Goal: Task Accomplishment & Management: Manage account settings

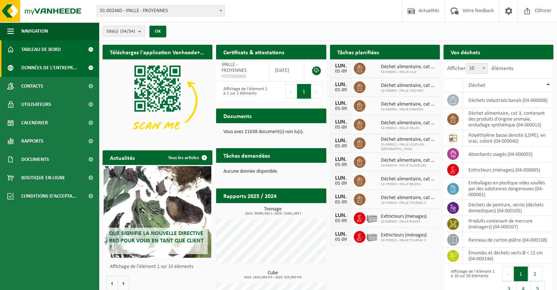
click at [37, 68] on span "Données de l'entrepr..." at bounding box center [49, 68] width 56 height 18
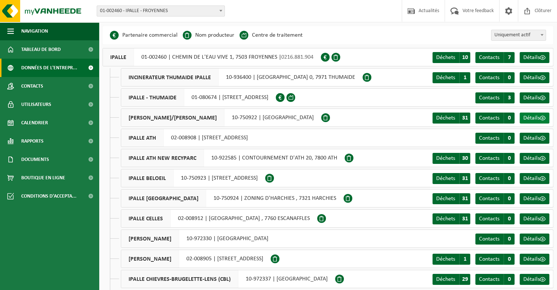
click at [535, 119] on span "Détails" at bounding box center [531, 118] width 16 height 6
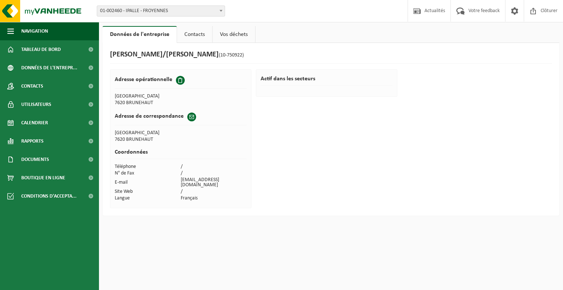
click at [200, 33] on link "Contacts" at bounding box center [194, 34] width 35 height 17
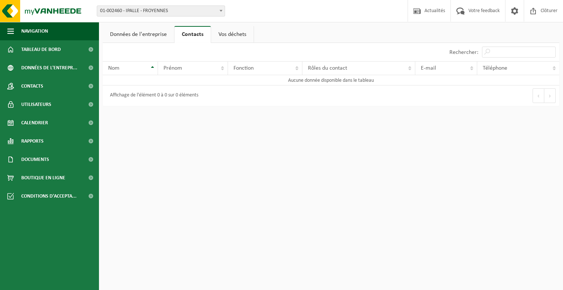
click at [223, 39] on link "Vos déchets" at bounding box center [232, 34] width 42 height 17
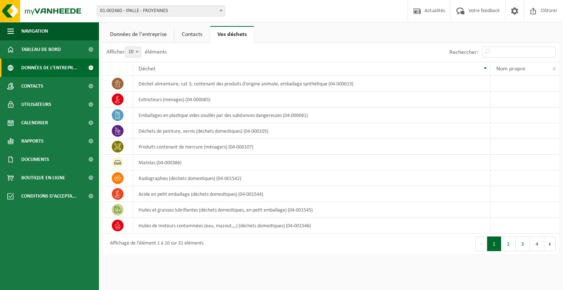
click at [29, 68] on span "Données de l'entrepr..." at bounding box center [49, 68] width 56 height 18
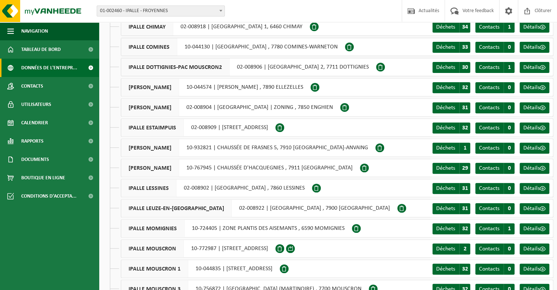
scroll to position [269, 0]
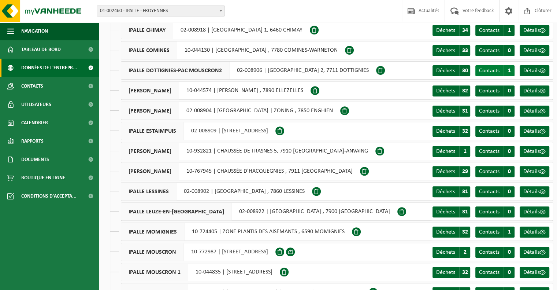
click at [491, 71] on span "Contacts" at bounding box center [489, 71] width 21 height 6
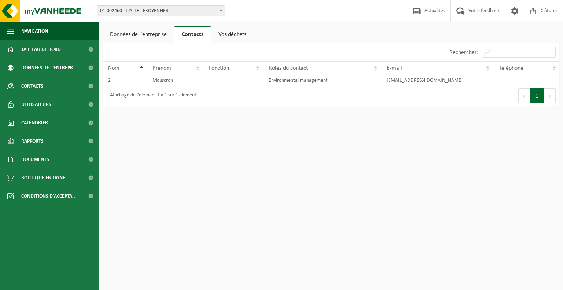
click at [233, 37] on link "Vos déchets" at bounding box center [232, 34] width 42 height 17
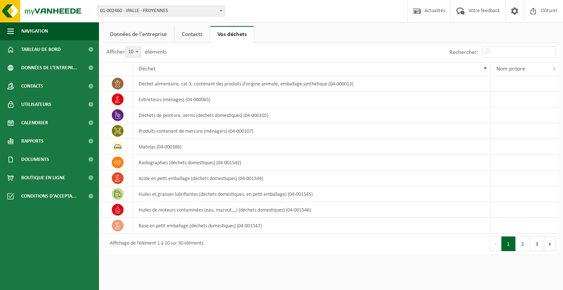
click at [195, 36] on link "Contacts" at bounding box center [191, 34] width 35 height 17
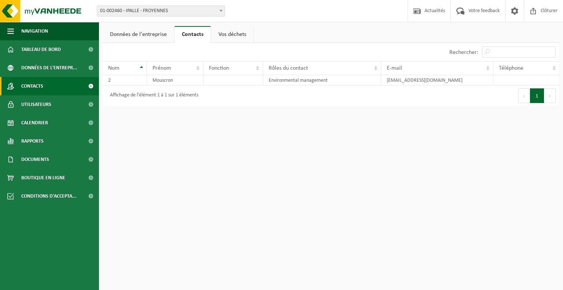
click at [34, 85] on span "Contacts" at bounding box center [32, 86] width 22 height 18
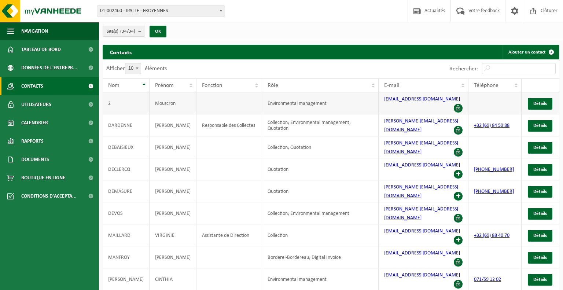
click at [455, 104] on span at bounding box center [457, 108] width 9 height 9
click at [532, 99] on link "Détails" at bounding box center [539, 104] width 25 height 12
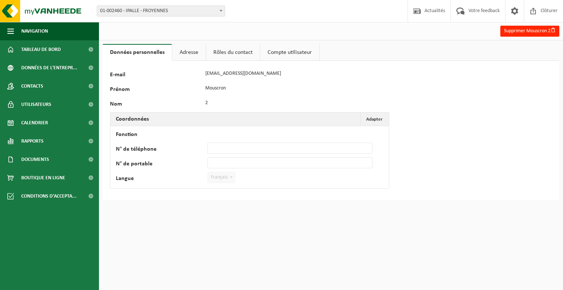
click at [285, 48] on link "Compte utilisateur" at bounding box center [289, 52] width 59 height 17
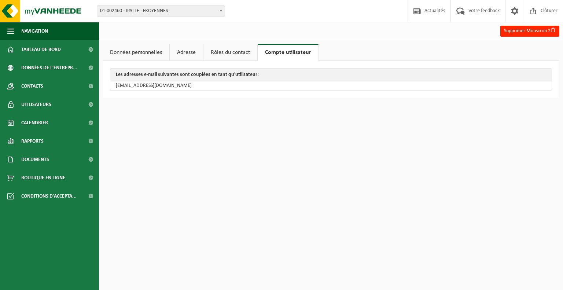
click at [245, 53] on link "Rôles du contact" at bounding box center [230, 52] width 54 height 17
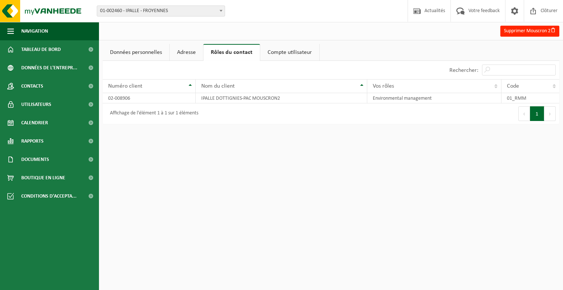
click at [192, 52] on link "Adresse" at bounding box center [186, 52] width 33 height 17
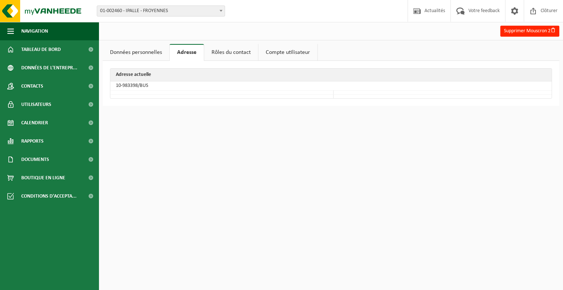
click at [153, 51] on link "Données personnelles" at bounding box center [136, 52] width 67 height 17
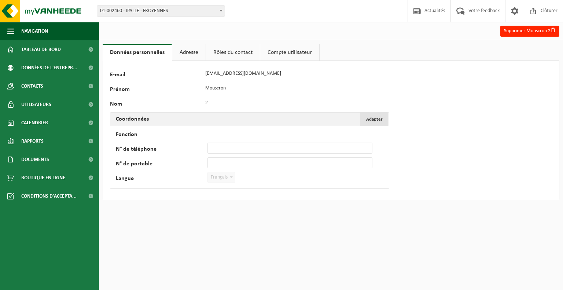
click at [371, 119] on span "Adapter" at bounding box center [374, 119] width 16 height 5
click at [138, 193] on button "Confirmer" at bounding box center [134, 192] width 36 height 12
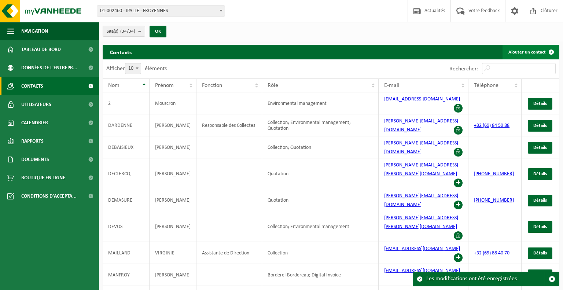
click at [535, 54] on link "Ajouter un contact" at bounding box center [530, 52] width 56 height 15
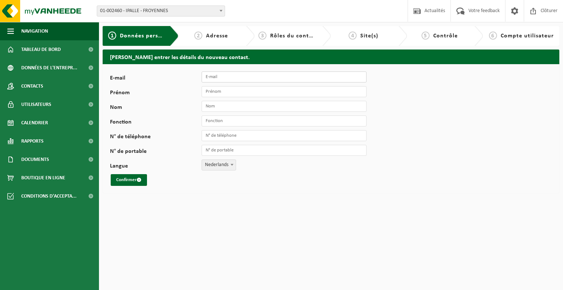
click at [314, 78] on input "E-mail" at bounding box center [283, 76] width 165 height 11
type input "[EMAIL_ADDRESS][DOMAIN_NAME]"
click at [212, 92] on input "Prénom" at bounding box center [283, 91] width 165 height 11
type input "PAC"
type input "ANTOING"
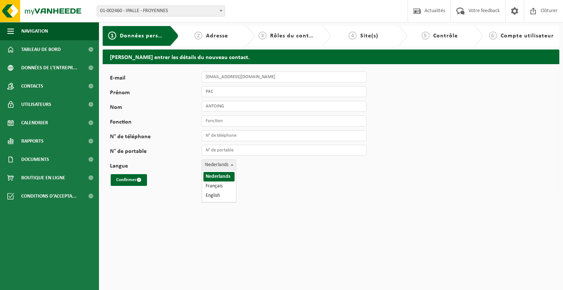
click at [222, 165] on span "Nederlands" at bounding box center [219, 165] width 34 height 10
select select "1"
click at [223, 38] on span "Adresse" at bounding box center [217, 36] width 22 height 6
click at [120, 182] on button "Confirmer" at bounding box center [129, 180] width 36 height 12
type input "Recyparc"
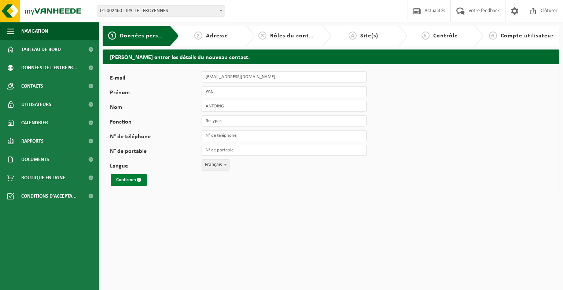
click at [120, 178] on button "Confirmer" at bounding box center [129, 180] width 36 height 12
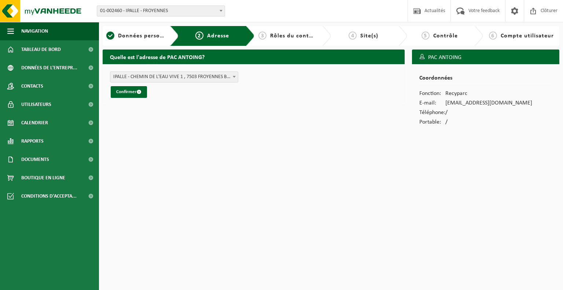
click at [231, 78] on span at bounding box center [233, 77] width 7 height 10
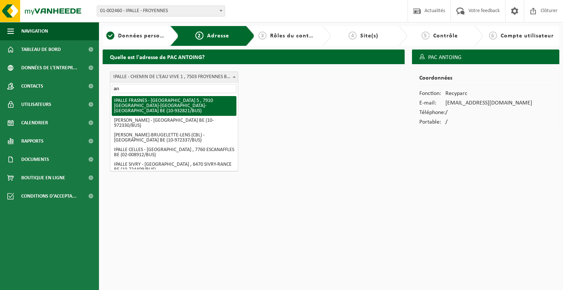
type input "a"
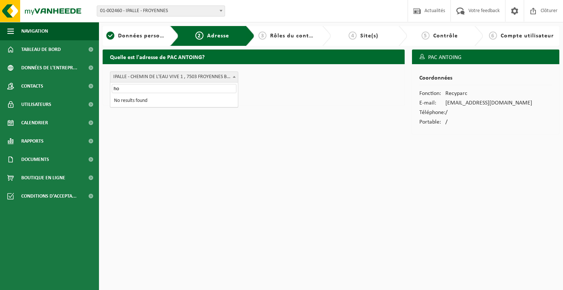
type input "h"
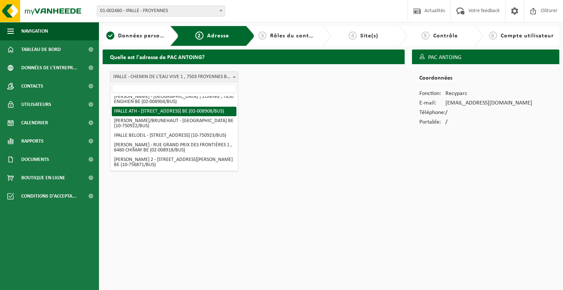
scroll to position [342, 0]
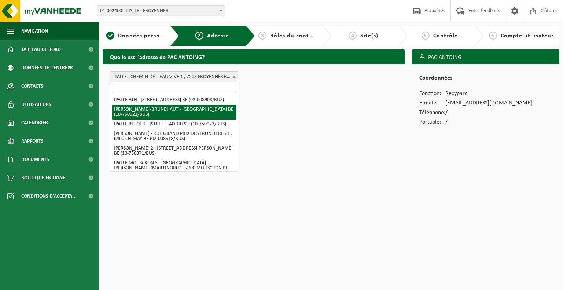
select select "32970"
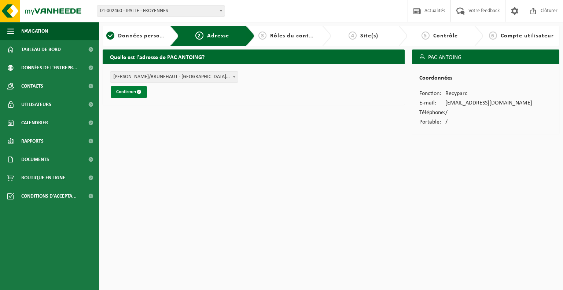
click at [125, 92] on button "Confirmer" at bounding box center [129, 92] width 36 height 12
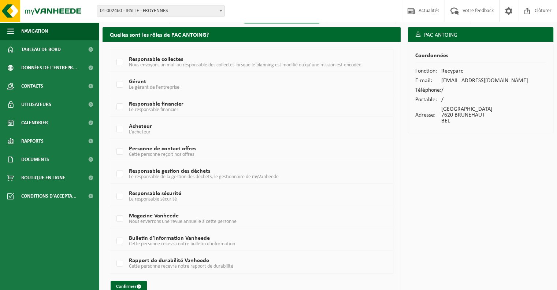
scroll to position [34, 0]
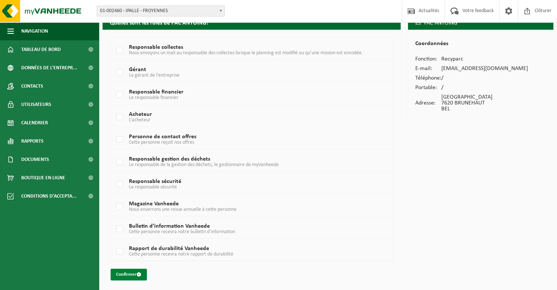
click at [129, 277] on button "Confirmer" at bounding box center [129, 274] width 36 height 12
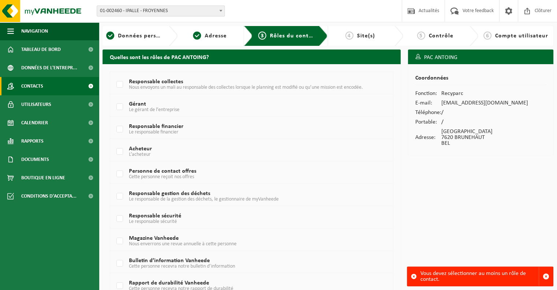
click at [38, 83] on span "Contacts" at bounding box center [32, 86] width 22 height 18
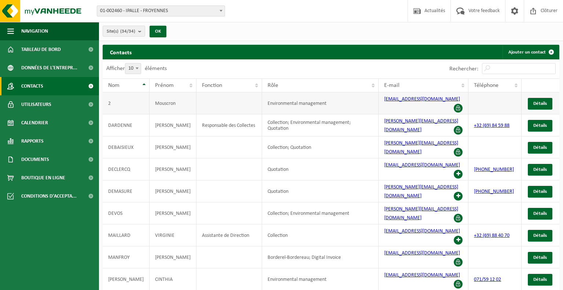
click at [408, 101] on link "[EMAIL_ADDRESS][DOMAIN_NAME]" at bounding box center [422, 98] width 76 height 5
click at [547, 99] on link "Détails" at bounding box center [539, 104] width 25 height 12
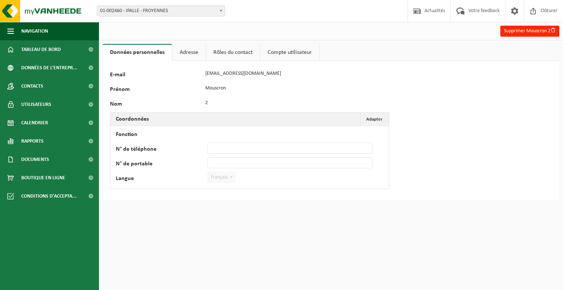
click at [220, 53] on link "Rôles du contact" at bounding box center [233, 52] width 54 height 17
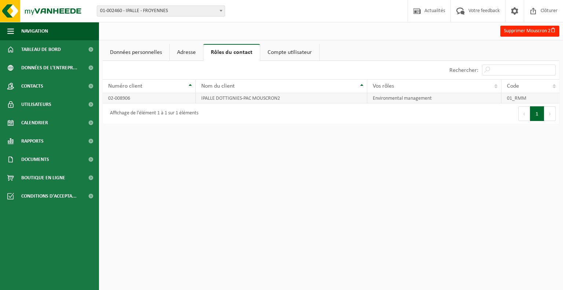
click at [419, 100] on td "Environmental management" at bounding box center [434, 98] width 134 height 10
click at [270, 53] on link "Compte utilisateur" at bounding box center [289, 52] width 59 height 17
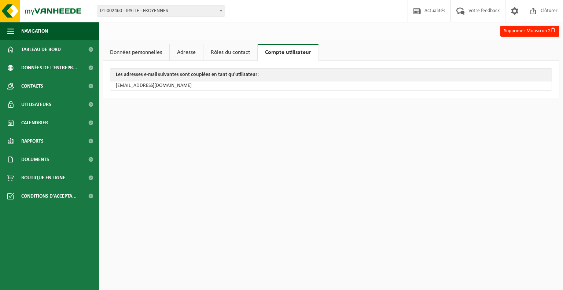
click at [232, 50] on link "Rôles du contact" at bounding box center [230, 52] width 54 height 17
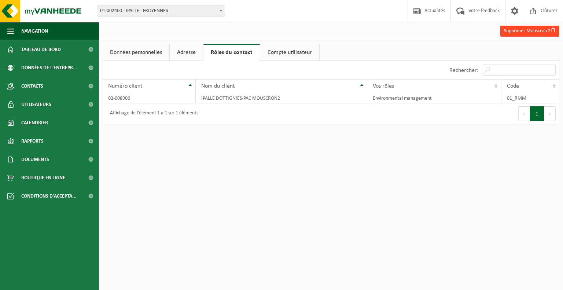
click at [515, 34] on button "Supprimer Mouscron 2" at bounding box center [529, 31] width 59 height 11
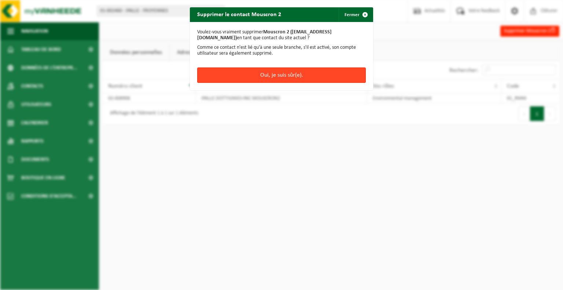
click at [307, 71] on button "Oui, je suis sûr(e)." at bounding box center [281, 74] width 168 height 15
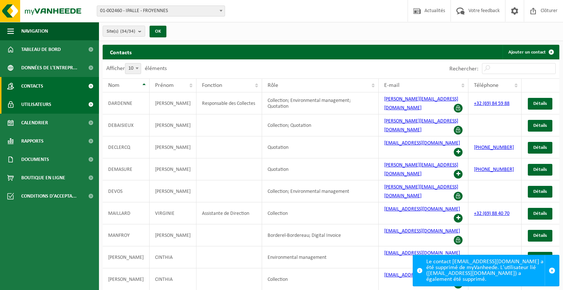
click at [54, 106] on link "Utilisateurs" at bounding box center [49, 104] width 99 height 18
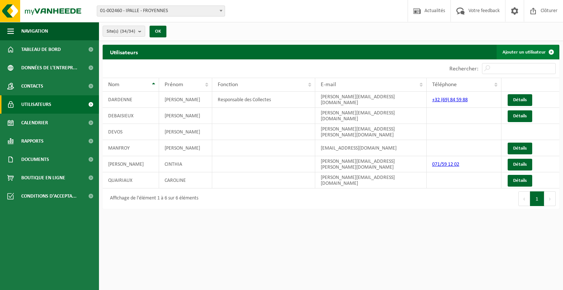
click at [521, 52] on link "Ajouter un utilisateur" at bounding box center [527, 52] width 62 height 15
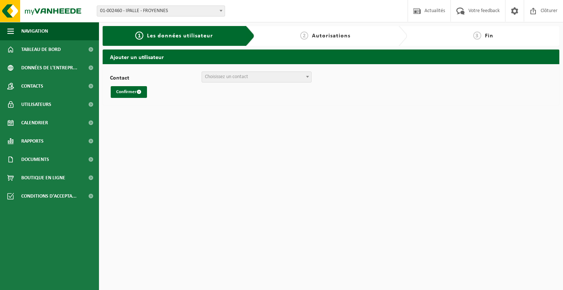
click at [211, 81] on span "Choisissez un contact" at bounding box center [256, 77] width 109 height 10
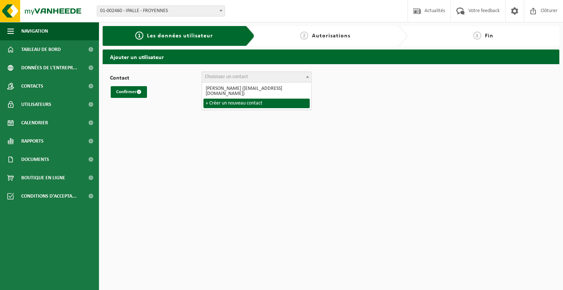
select select "0"
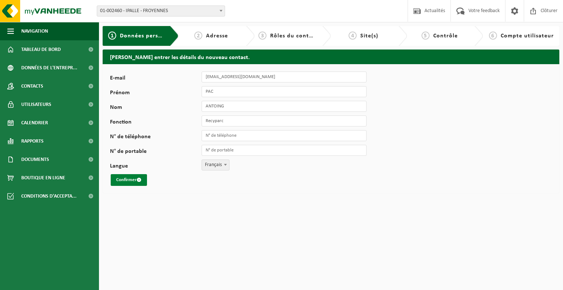
click at [131, 180] on button "Confirmer" at bounding box center [129, 180] width 36 height 12
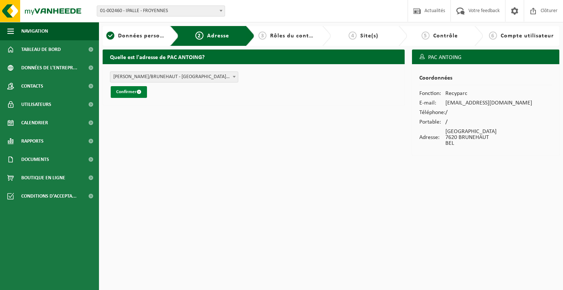
click at [126, 89] on button "Confirmer" at bounding box center [129, 92] width 36 height 12
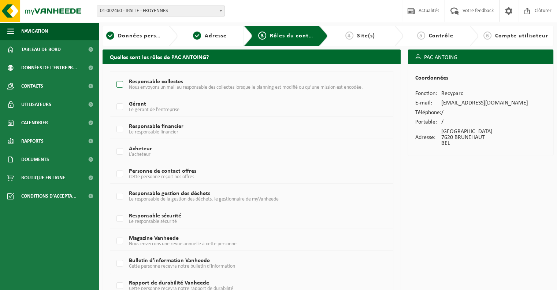
click at [120, 84] on label "Responsable collectes Nous envoyons un mali au responsable des collectes lorsqu…" at bounding box center [240, 84] width 251 height 11
click at [114, 75] on input "Responsable collectes Nous envoyons un mali au responsable des collectes lorsqu…" at bounding box center [114, 75] width 0 height 0
checkbox input "true"
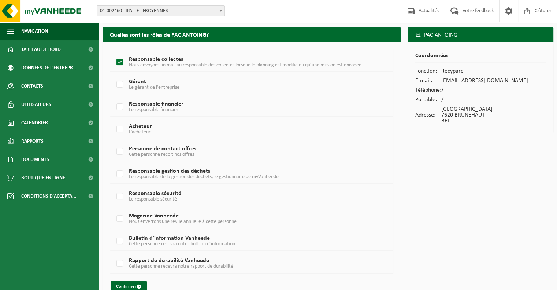
scroll to position [34, 0]
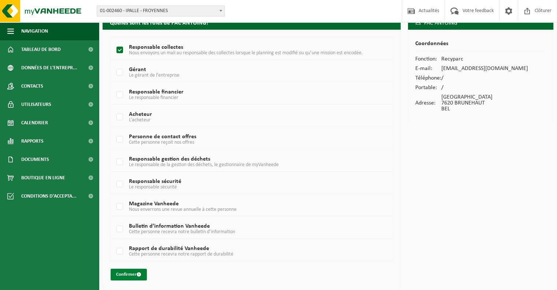
click at [130, 277] on button "Confirmer" at bounding box center [129, 274] width 36 height 12
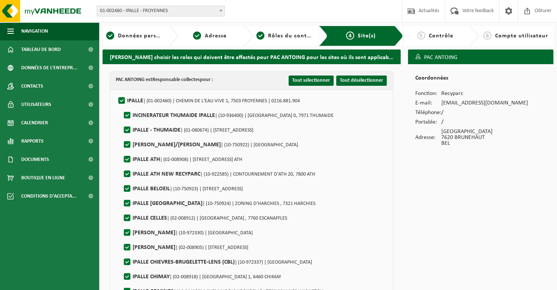
click at [119, 100] on label"] "IPALLE | (01-002460) | CHEMIN DE L'EAU VIVE 1, 7503 FROYENNES | 0216.881.904" at bounding box center [208, 100] width 183 height 11
click at [116, 92] on input "IPALLE | (01-002460) | CHEMIN DE L'EAU VIVE 1, 7503 FROYENNES | 0216.881.904" at bounding box center [115, 91] width 0 height 0
checkbox input "false"
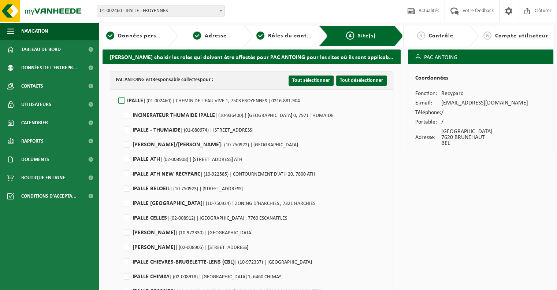
checkbox input "false"
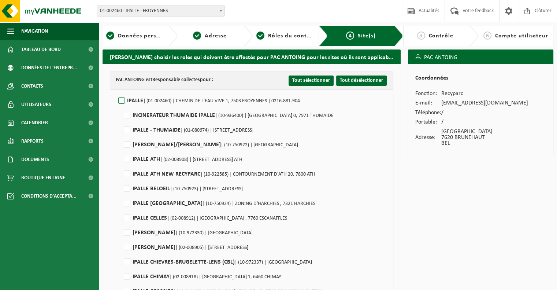
checkbox input "false"
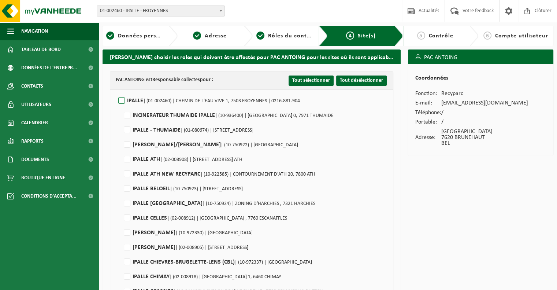
checkbox input "false"
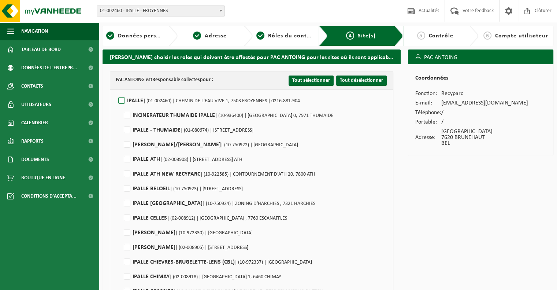
checkbox input "false"
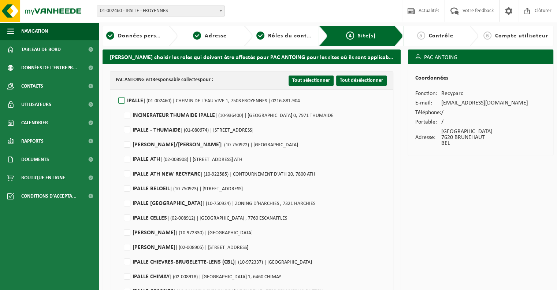
checkbox input "false"
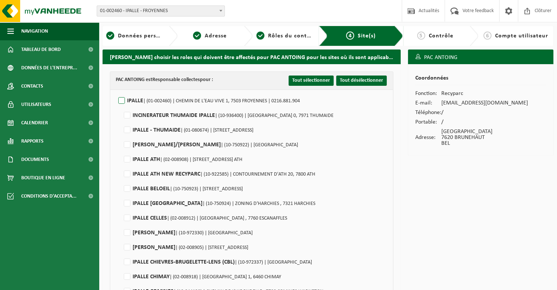
checkbox input "false"
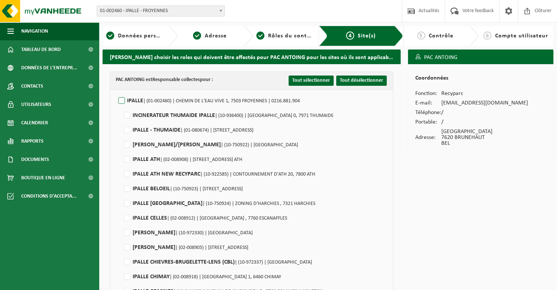
checkbox input "false"
click at [127, 144] on label"] "IPALLE ANTOING/BRUNEHAUT | (10-750922) | RUE DU MARAIS , 7620 BRUNEHAUT" at bounding box center [210, 144] width 176 height 11
click at [121, 136] on input "IPALLE ANTOING/BRUNEHAUT | (10-750922) | RUE DU MARAIS , 7620 BRUNEHAUT" at bounding box center [121, 135] width 0 height 0
checkbox input "true"
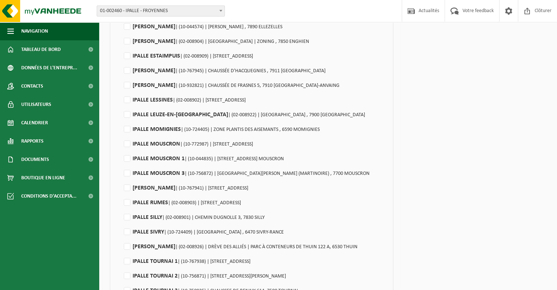
scroll to position [335, 0]
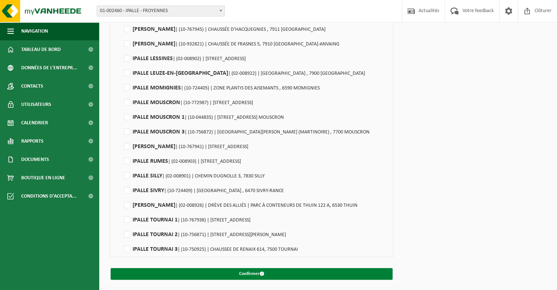
click at [289, 275] on button "Confirmer" at bounding box center [252, 274] width 282 height 12
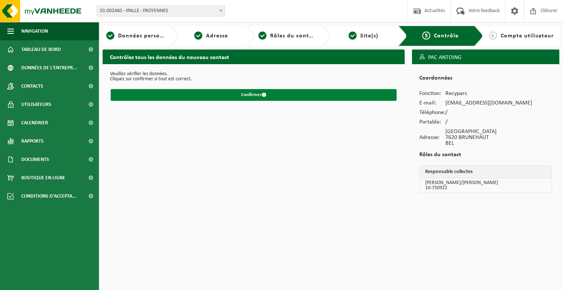
click at [252, 95] on button "Confirmer" at bounding box center [254, 95] width 286 height 12
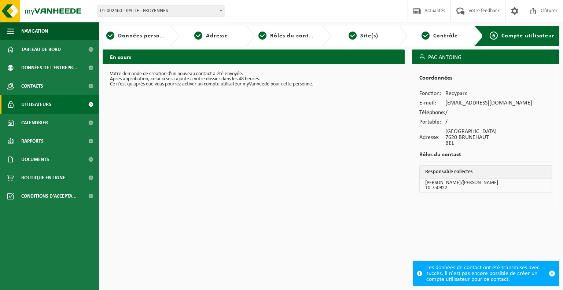
click at [50, 109] on span "Utilisateurs" at bounding box center [36, 104] width 30 height 18
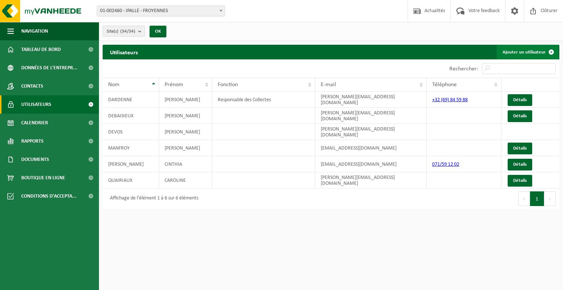
click at [518, 51] on link "Ajouter un utilisateur" at bounding box center [527, 52] width 62 height 15
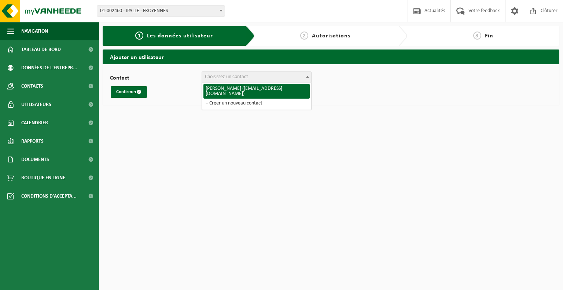
click at [269, 78] on span "Choisissez un contact" at bounding box center [256, 77] width 109 height 10
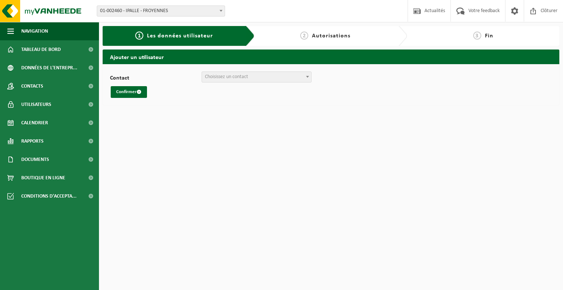
click at [269, 78] on span "Choisissez un contact" at bounding box center [256, 77] width 109 height 10
click at [54, 122] on link "Calendrier" at bounding box center [49, 123] width 99 height 18
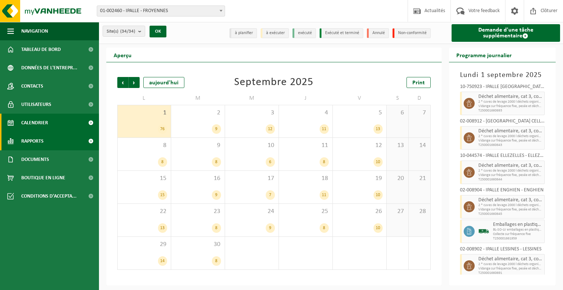
click at [46, 142] on link "Rapports" at bounding box center [49, 141] width 99 height 18
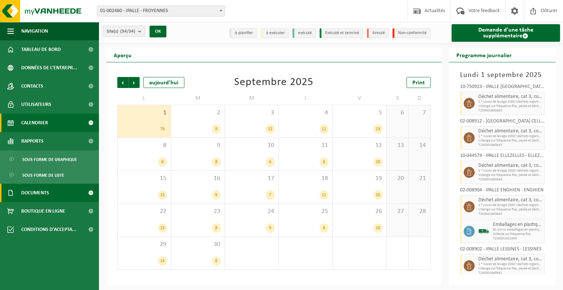
click at [40, 195] on span "Documents" at bounding box center [35, 192] width 28 height 18
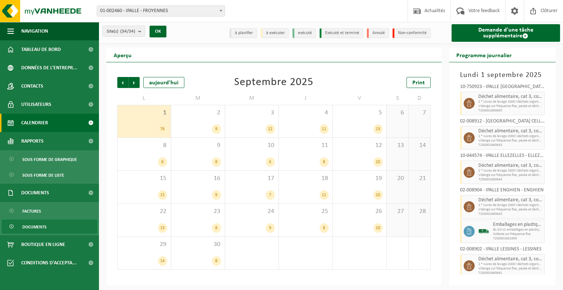
click at [34, 224] on span "Documents" at bounding box center [34, 227] width 24 height 14
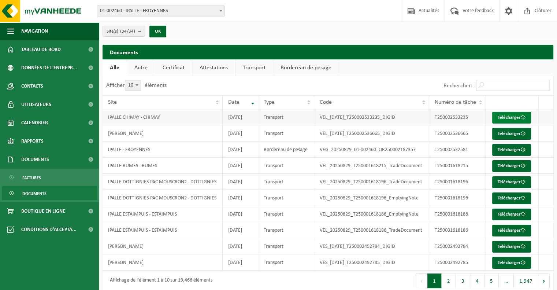
click at [514, 116] on link "Télécharger" at bounding box center [511, 118] width 39 height 12
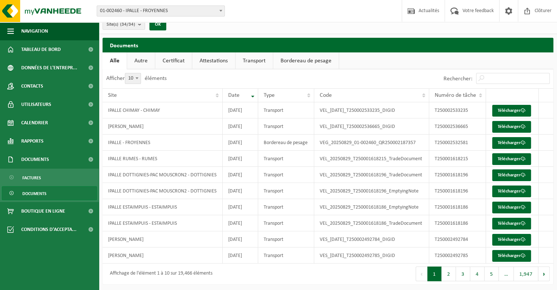
click at [261, 61] on link "Transport" at bounding box center [254, 60] width 37 height 17
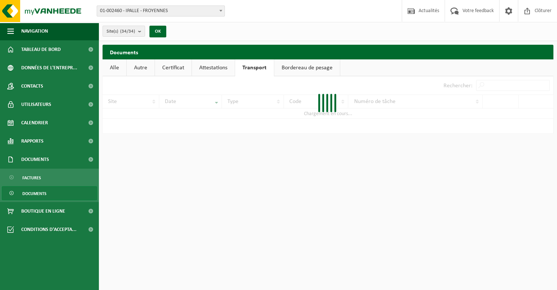
scroll to position [0, 0]
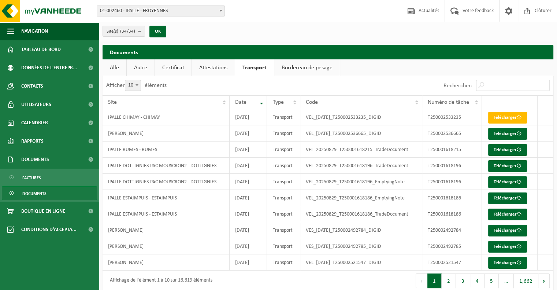
click at [302, 66] on link "Bordereau de pesage" at bounding box center [307, 67] width 66 height 17
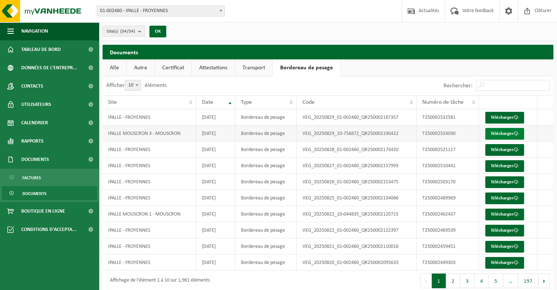
click at [511, 134] on link "Télécharger" at bounding box center [504, 134] width 39 height 12
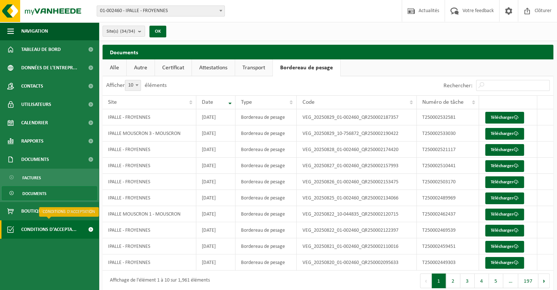
click at [63, 229] on span "Conditions d'accepta..." at bounding box center [48, 229] width 55 height 18
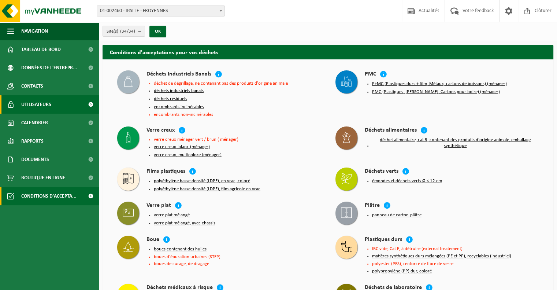
click at [29, 105] on span "Utilisateurs" at bounding box center [36, 104] width 30 height 18
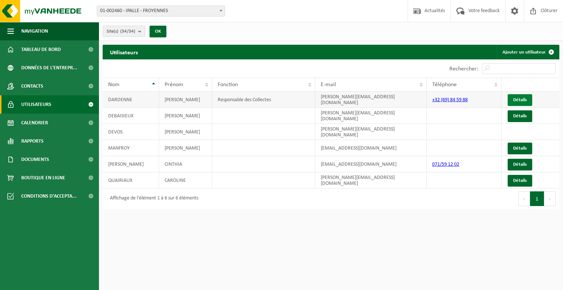
click at [523, 96] on link "Détails" at bounding box center [519, 100] width 25 height 12
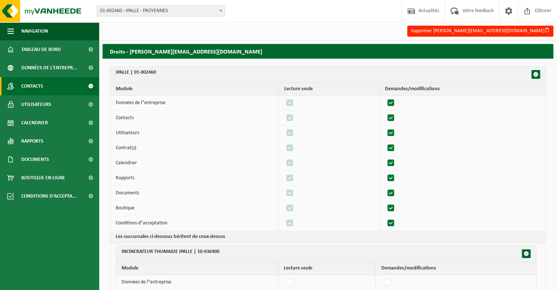
click at [40, 84] on span "Contacts" at bounding box center [32, 86] width 22 height 18
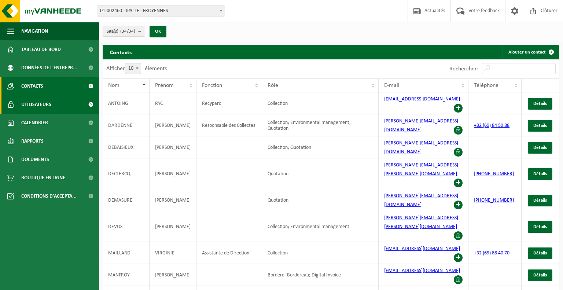
click at [44, 107] on span "Utilisateurs" at bounding box center [36, 104] width 30 height 18
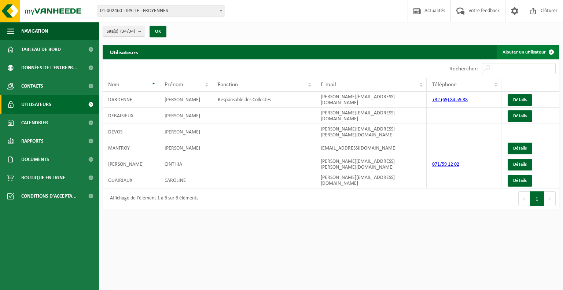
click at [535, 51] on link "Ajouter un utilisateur" at bounding box center [527, 52] width 62 height 15
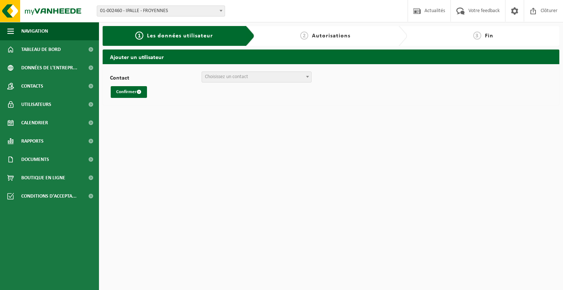
click at [262, 81] on span "Choisissez un contact" at bounding box center [256, 77] width 109 height 10
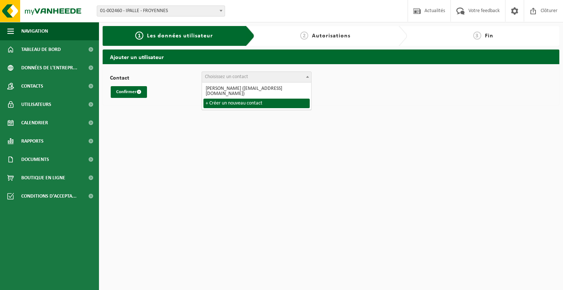
select select "0"
click at [258, 75] on span "+ Créer un nouveau contact" at bounding box center [256, 77] width 109 height 10
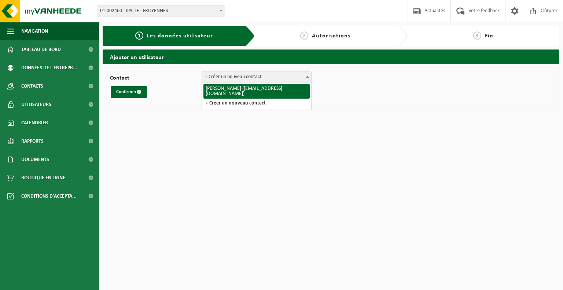
select select "6940"
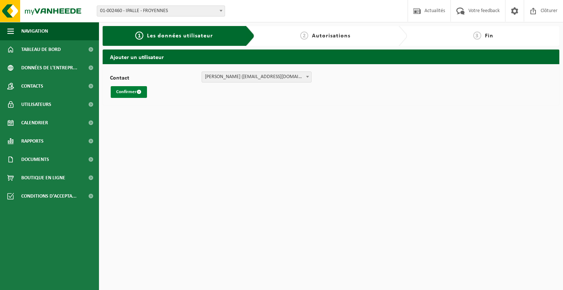
click at [132, 94] on button "Confirmer" at bounding box center [129, 92] width 36 height 12
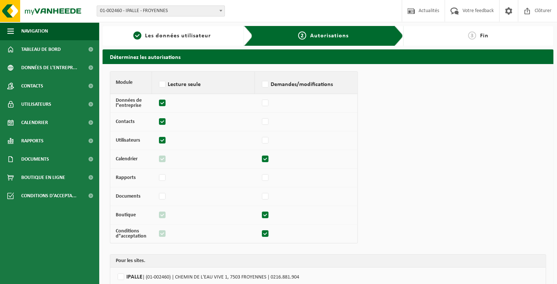
click at [425, 36] on div "3 Fin" at bounding box center [478, 35] width 143 height 9
click at [33, 107] on span "Utilisateurs" at bounding box center [36, 104] width 30 height 18
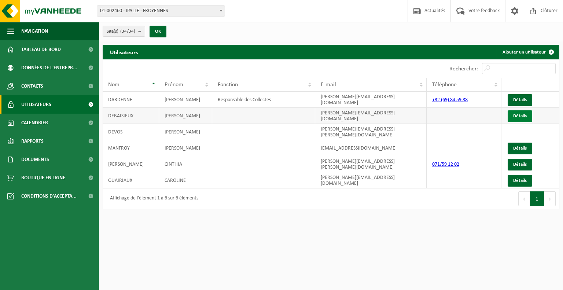
click at [522, 115] on link "Détails" at bounding box center [519, 116] width 25 height 12
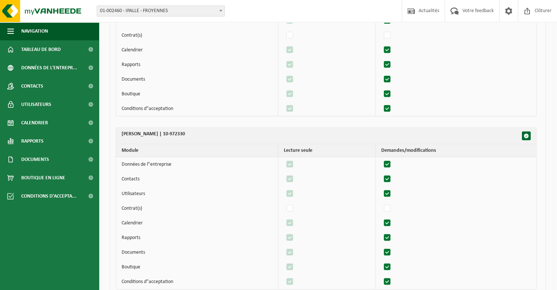
scroll to position [1502, 0]
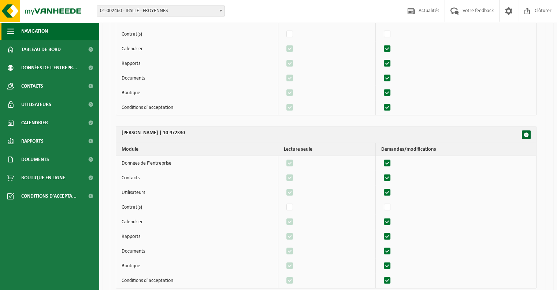
click at [13, 32] on span "button" at bounding box center [10, 31] width 7 height 18
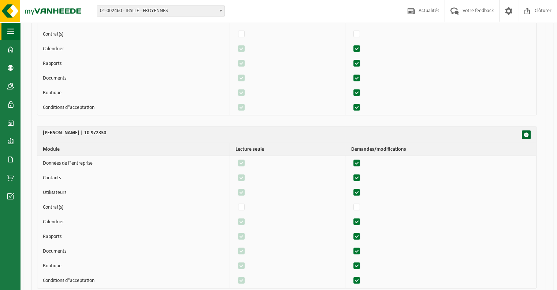
click at [13, 32] on span "button" at bounding box center [10, 31] width 7 height 18
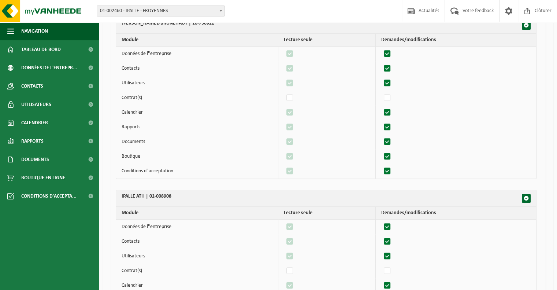
scroll to position [513, 0]
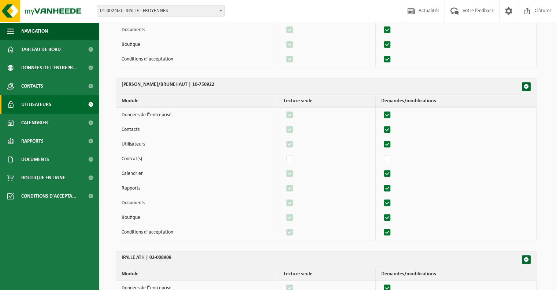
click at [18, 107] on link "Utilisateurs" at bounding box center [49, 104] width 99 height 18
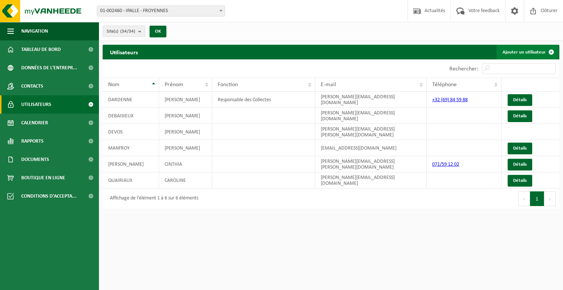
click at [543, 49] on link "Ajouter un utilisateur" at bounding box center [527, 52] width 62 height 15
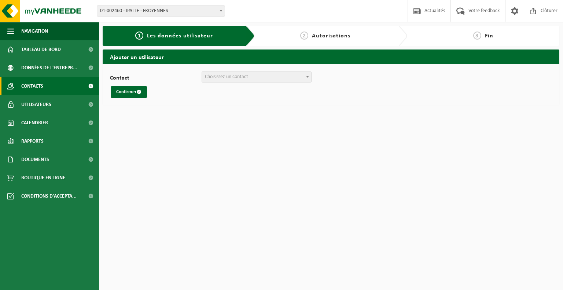
click at [22, 87] on span "Contacts" at bounding box center [32, 86] width 22 height 18
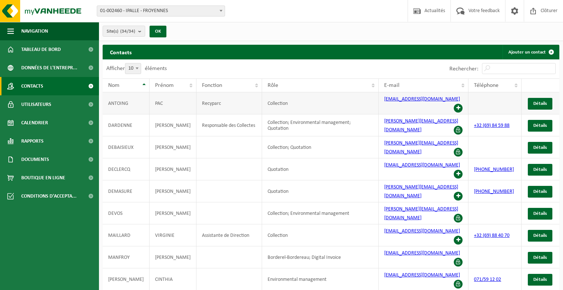
click at [456, 104] on span at bounding box center [457, 108] width 9 height 9
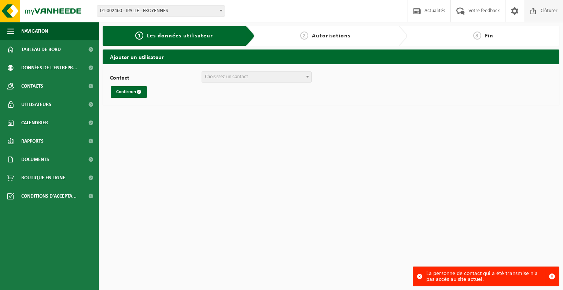
click at [546, 14] on span "Clôturer" at bounding box center [548, 11] width 21 height 22
